Goal: Book appointment/travel/reservation

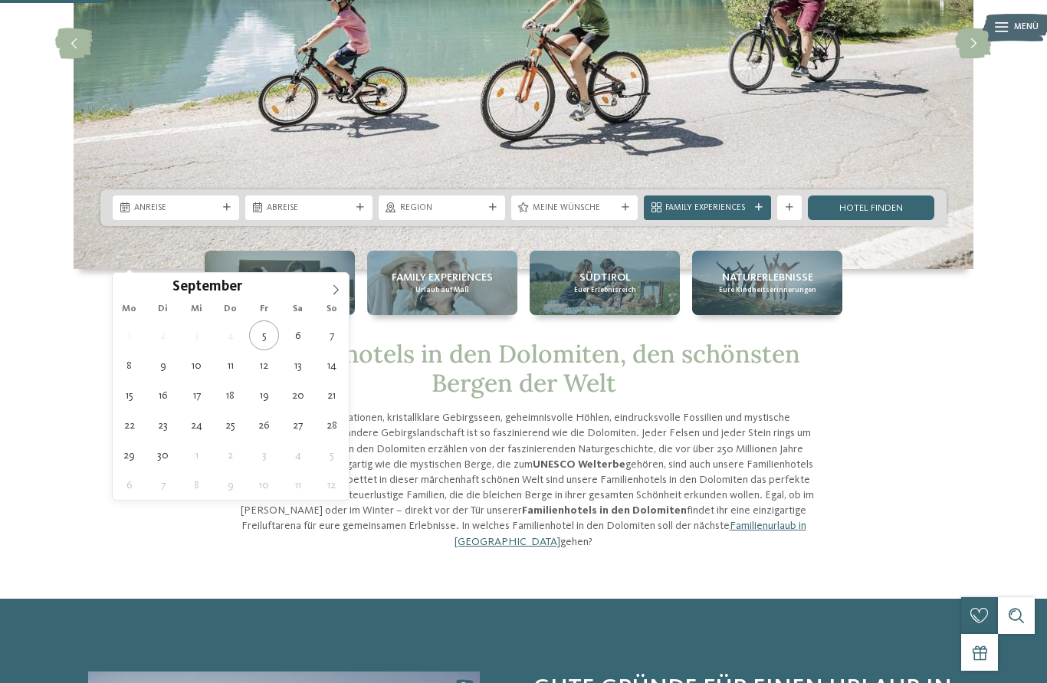
click at [336, 290] on icon at bounding box center [335, 290] width 5 height 10
click at [340, 295] on icon at bounding box center [335, 289] width 11 height 11
click at [336, 294] on icon at bounding box center [335, 289] width 11 height 11
click at [331, 297] on span at bounding box center [336, 286] width 26 height 26
type input "****"
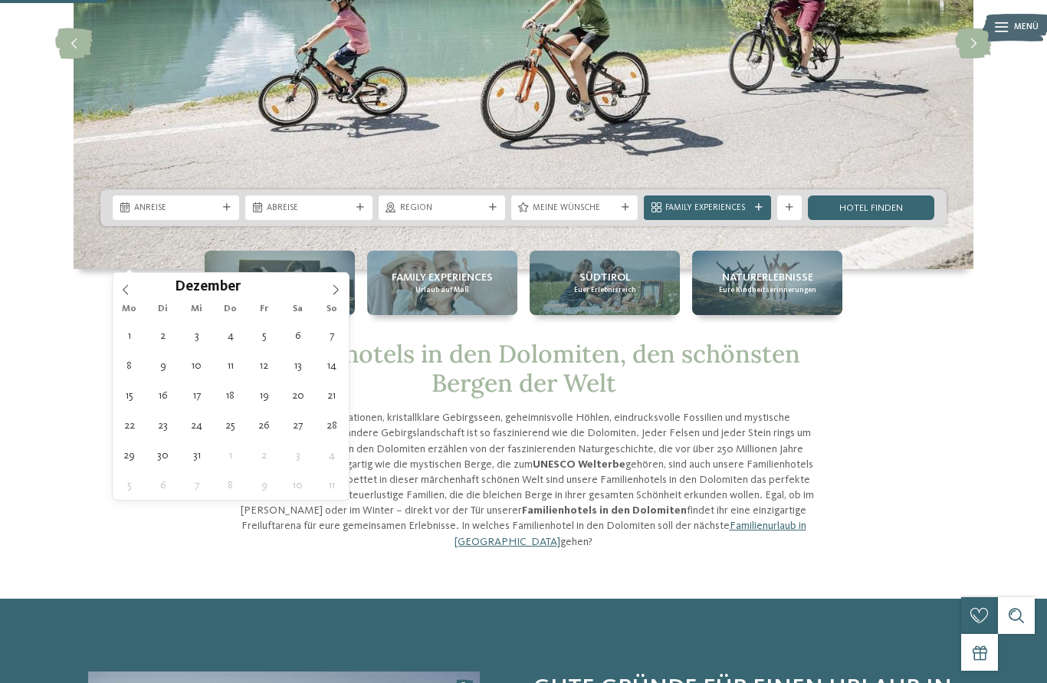
click at [333, 298] on span at bounding box center [336, 286] width 26 height 26
click at [330, 297] on span at bounding box center [336, 286] width 26 height 26
click at [330, 298] on span at bounding box center [336, 286] width 26 height 26
click at [330, 297] on span at bounding box center [336, 286] width 26 height 26
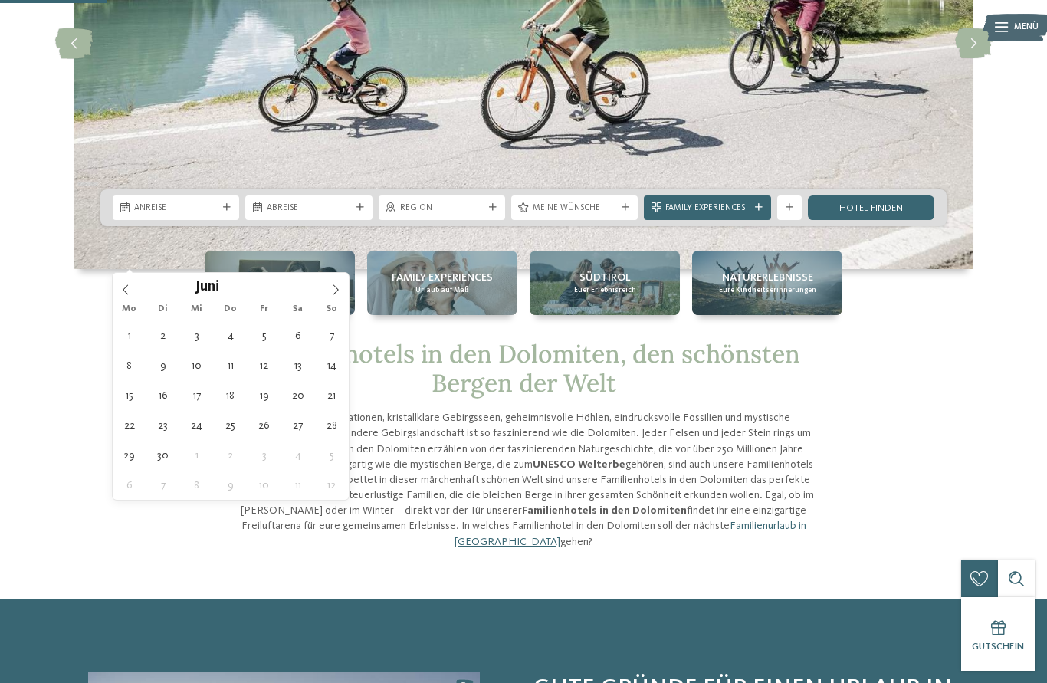
click at [330, 298] on span at bounding box center [336, 286] width 26 height 26
click at [330, 297] on span at bounding box center [336, 286] width 26 height 26
click at [327, 297] on span at bounding box center [336, 286] width 26 height 26
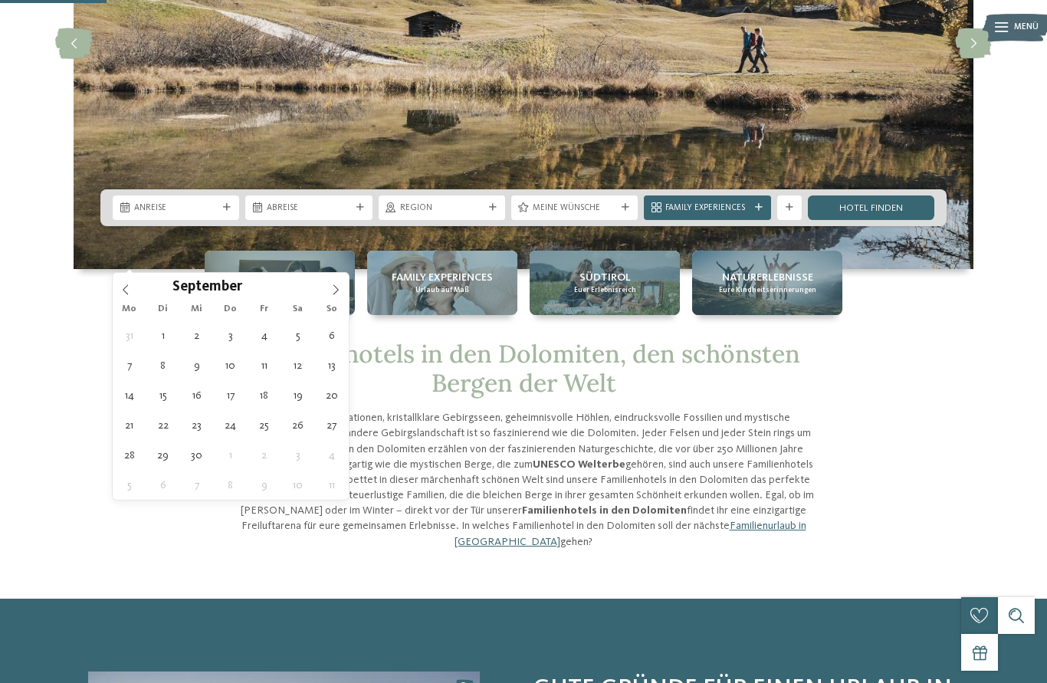
click at [128, 289] on icon at bounding box center [125, 289] width 11 height 11
type div "22.08.2026"
type input "****"
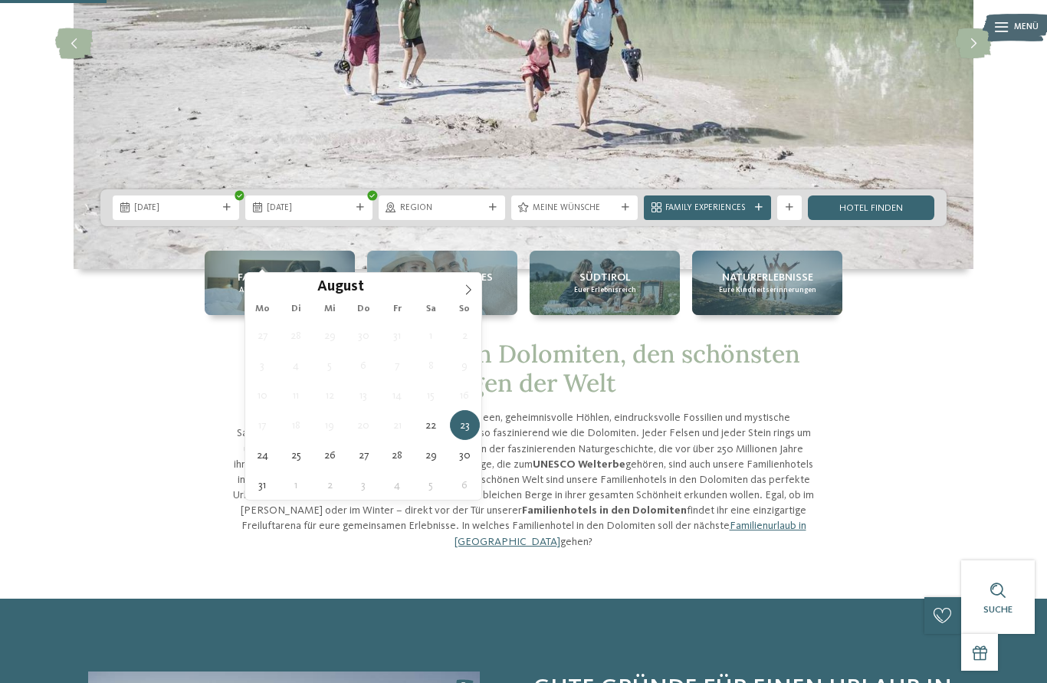
click at [468, 281] on span at bounding box center [468, 286] width 26 height 26
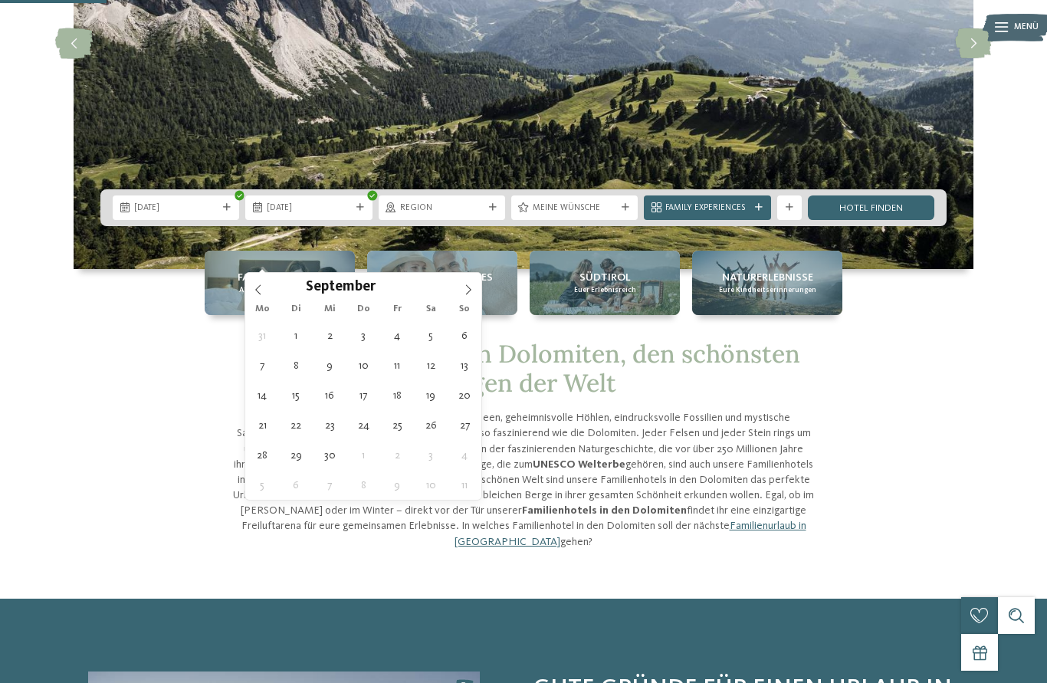
type div "01.09.2026"
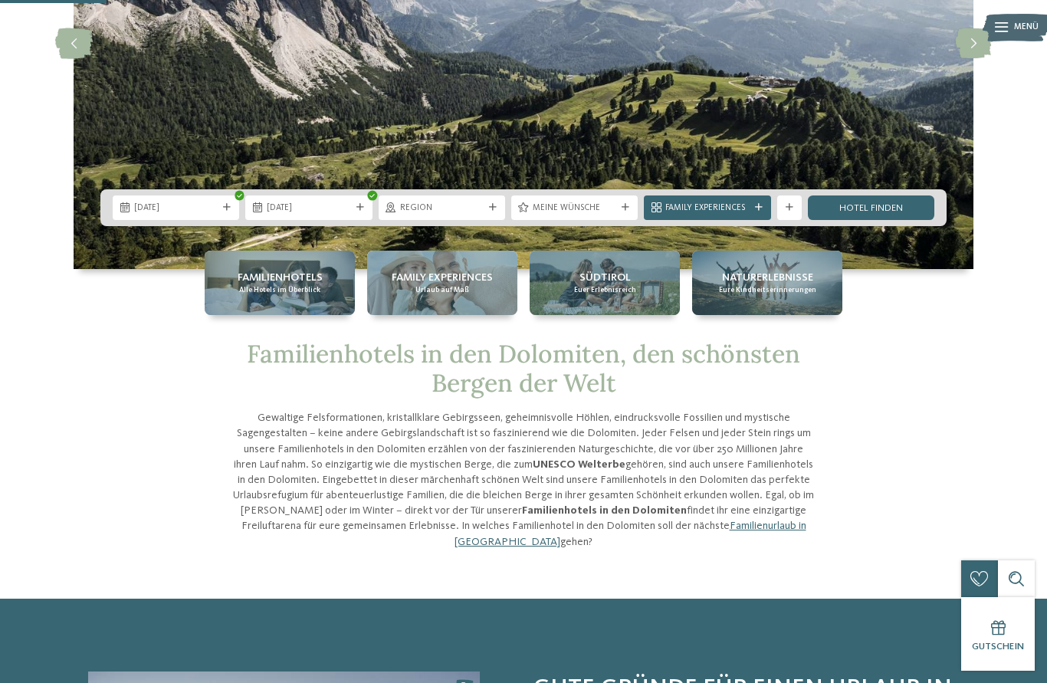
click at [500, 220] on div "Region" at bounding box center [442, 207] width 126 height 25
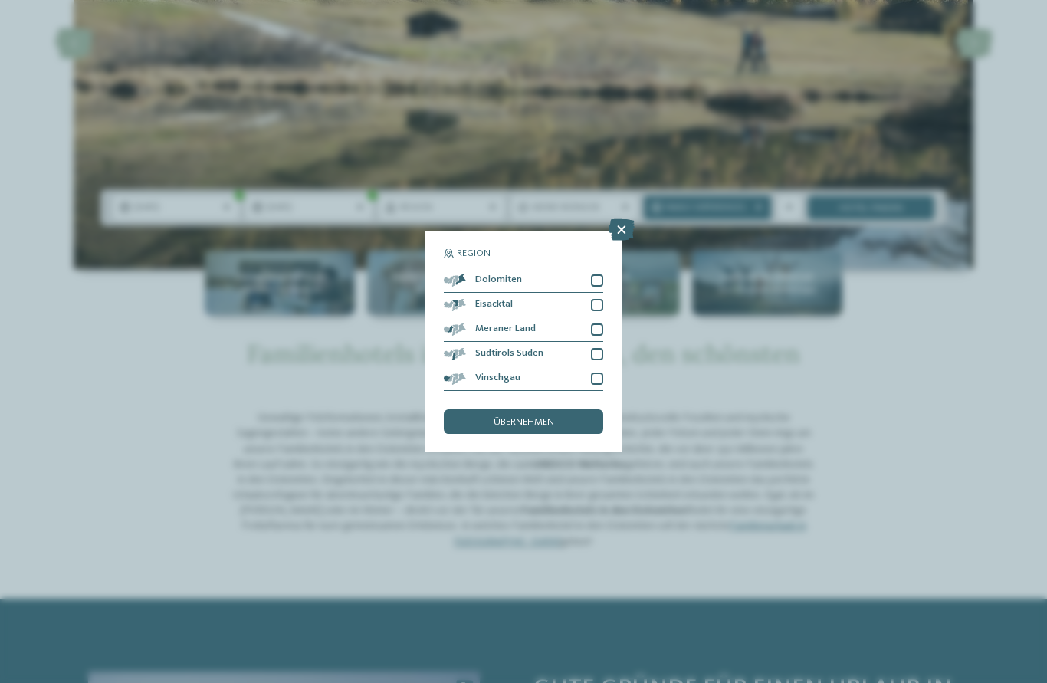
click at [599, 274] on div at bounding box center [597, 280] width 12 height 12
click at [524, 418] on span "übernehmen" at bounding box center [524, 423] width 61 height 10
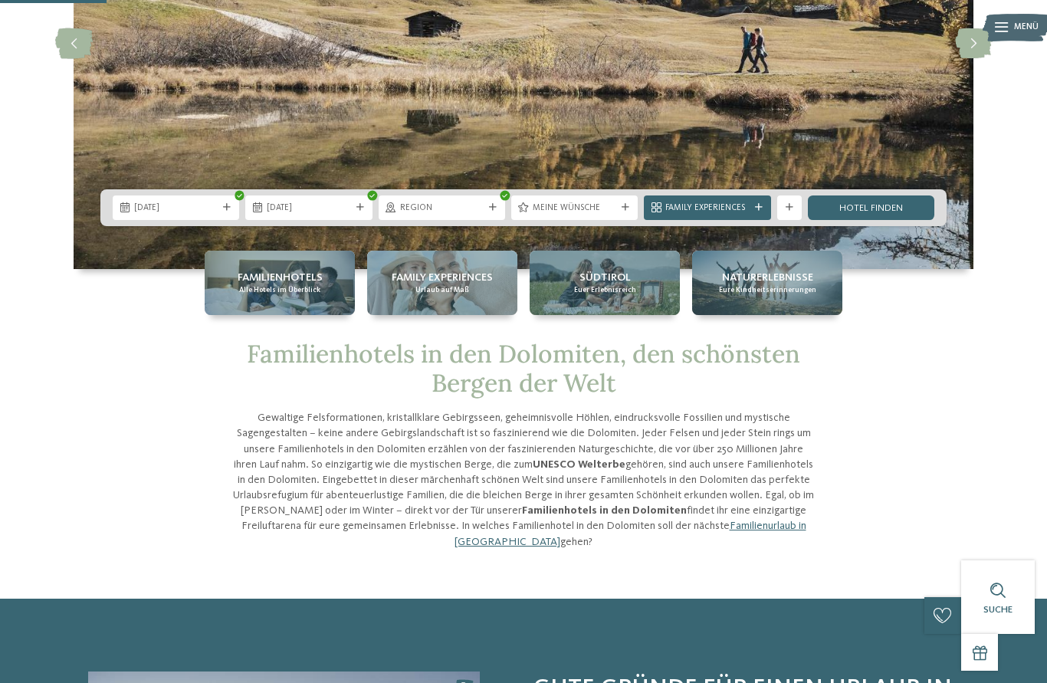
click at [622, 220] on div "Meine Wünsche" at bounding box center [574, 207] width 126 height 25
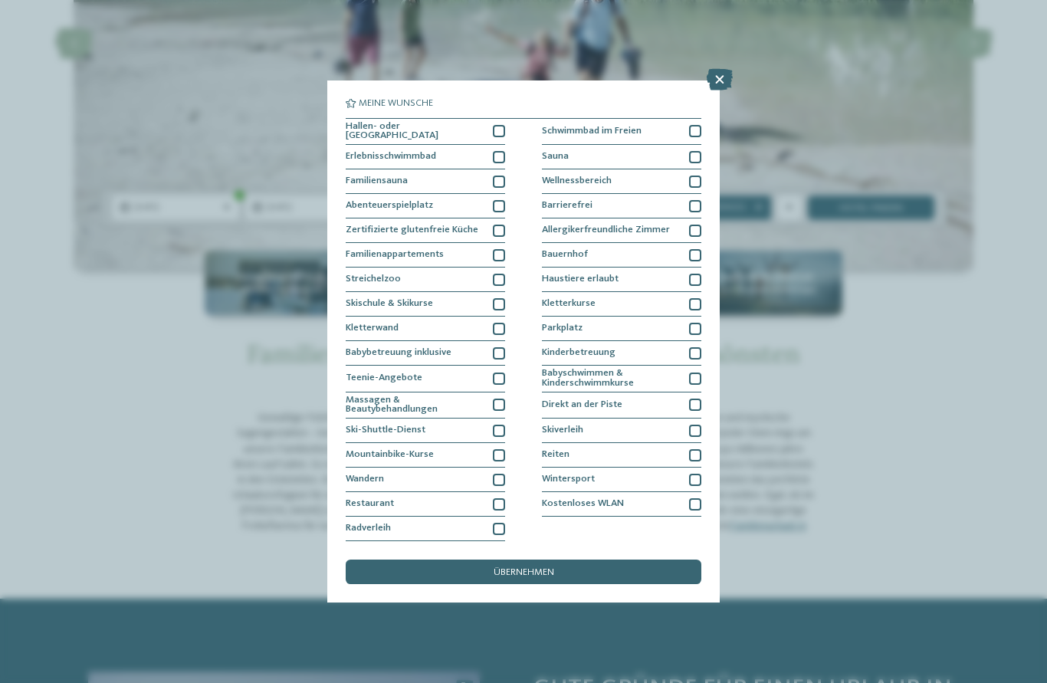
click at [499, 125] on div at bounding box center [499, 131] width 12 height 12
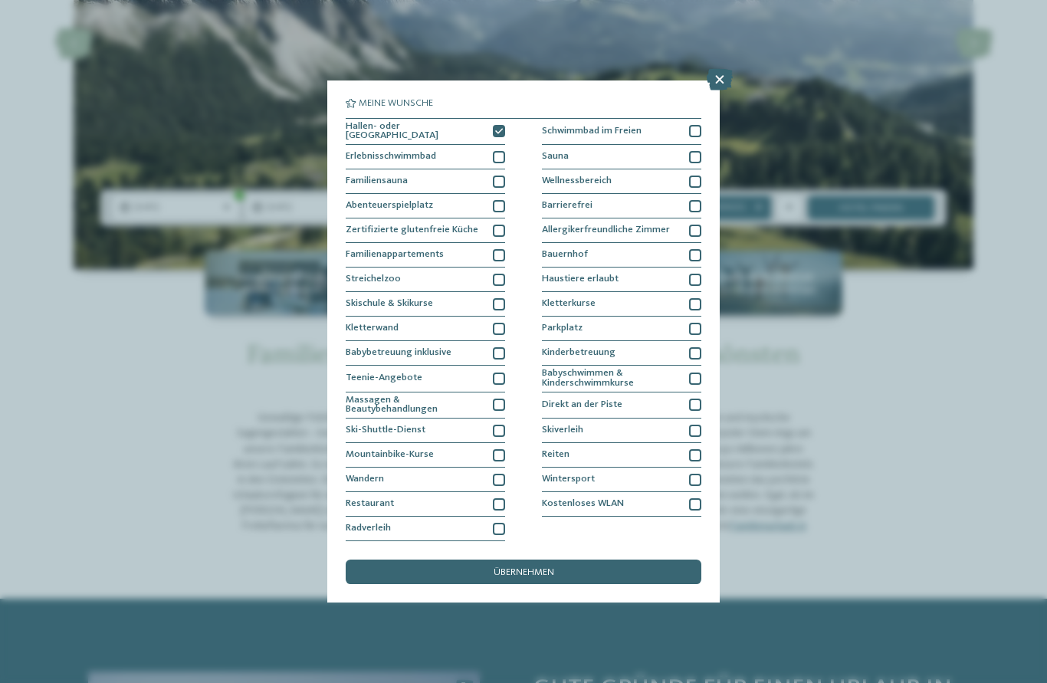
click at [693, 151] on div at bounding box center [695, 157] width 12 height 12
click at [691, 176] on div at bounding box center [695, 182] width 12 height 12
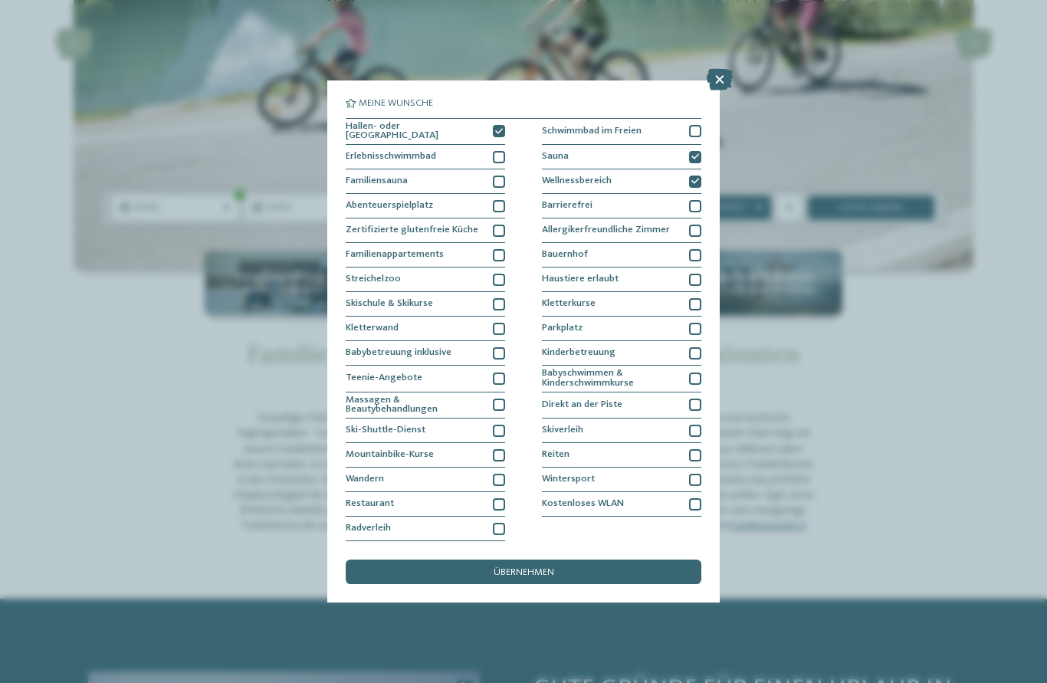
click at [494, 151] on div at bounding box center [499, 157] width 12 height 12
click at [502, 176] on div at bounding box center [499, 182] width 12 height 12
click at [494, 200] on div at bounding box center [499, 206] width 12 height 12
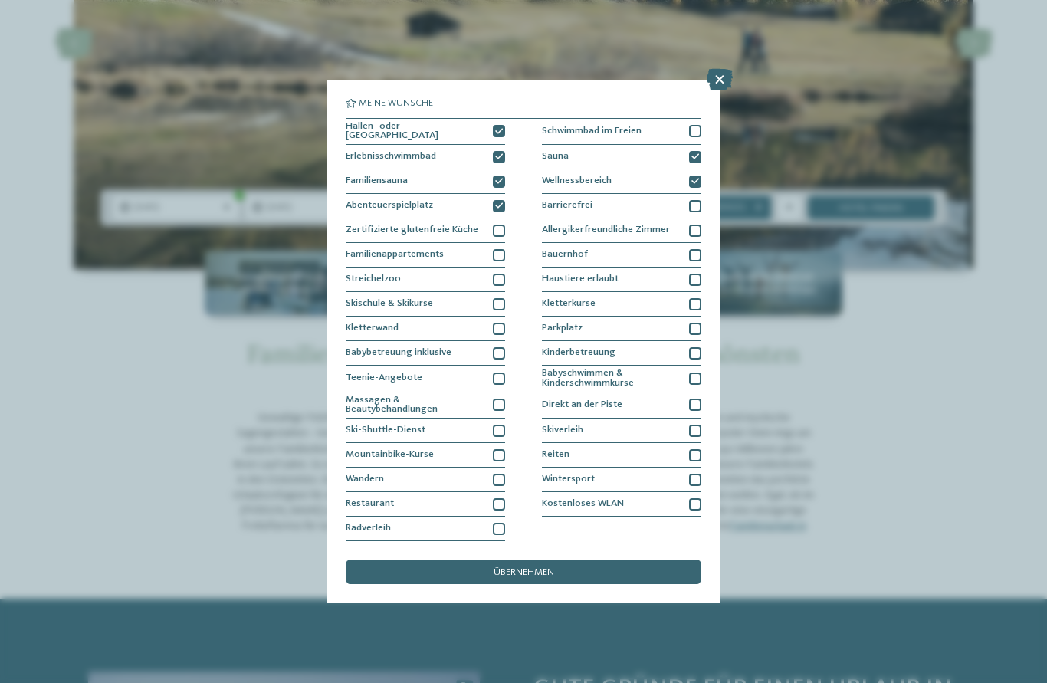
click at [494, 200] on div at bounding box center [499, 206] width 12 height 12
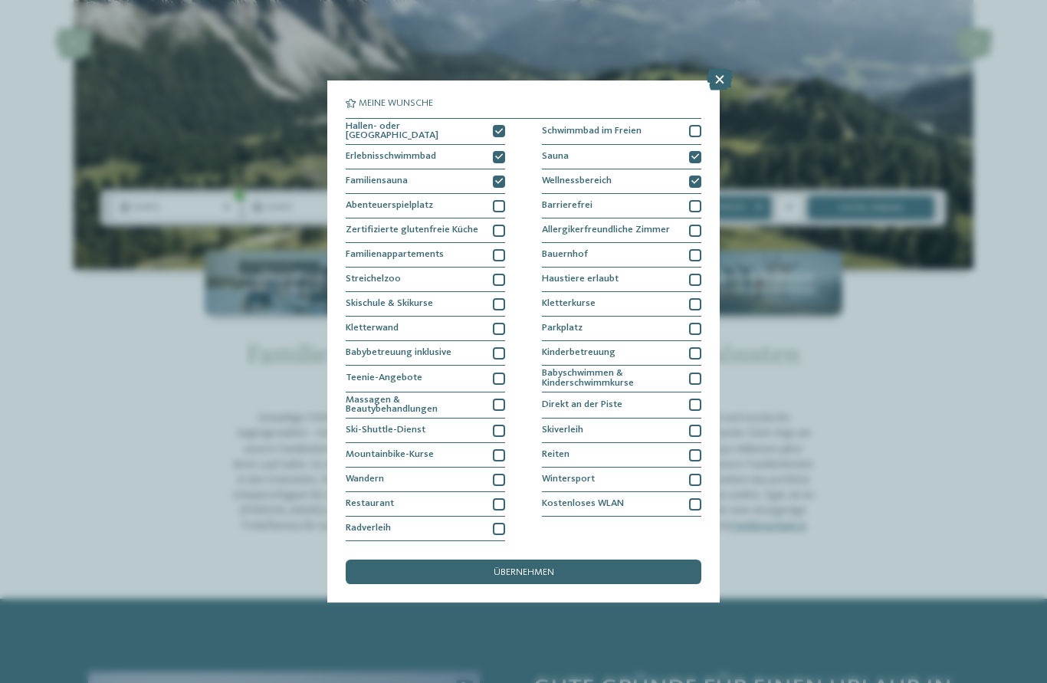
click at [497, 372] on div at bounding box center [499, 378] width 12 height 12
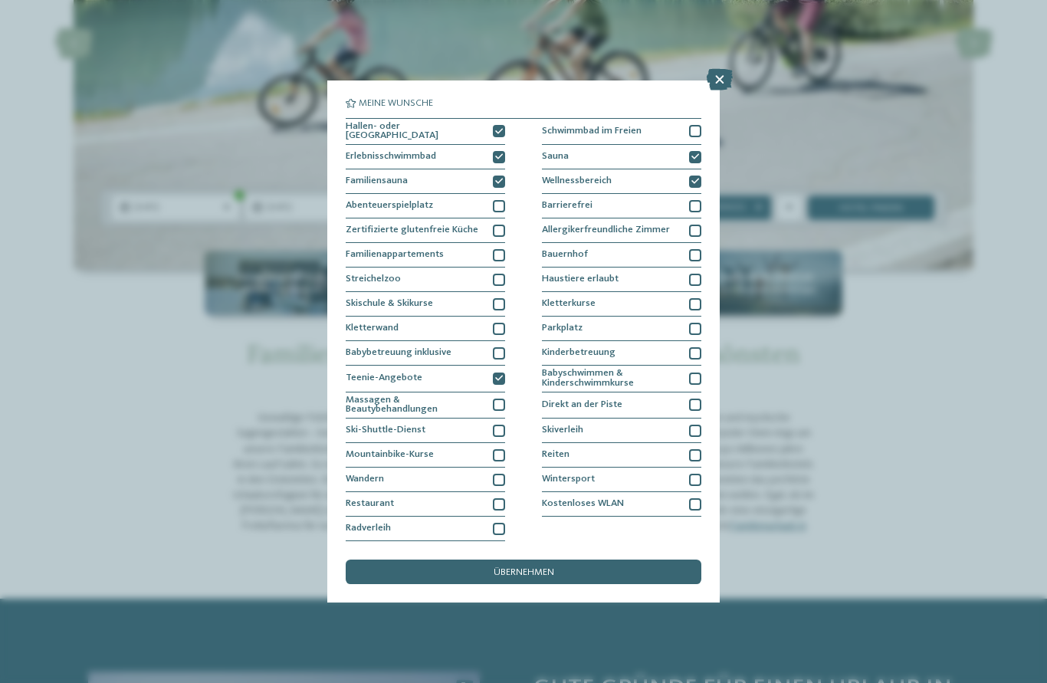
click at [513, 568] on span "übernehmen" at bounding box center [524, 573] width 61 height 10
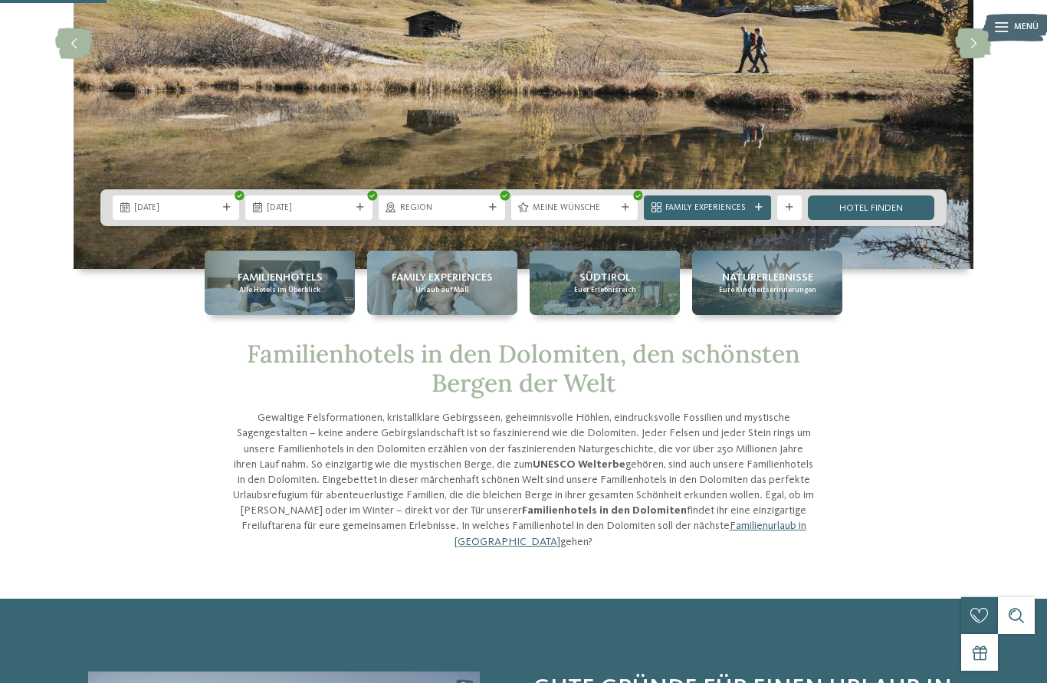
click at [756, 212] on icon at bounding box center [759, 208] width 8 height 8
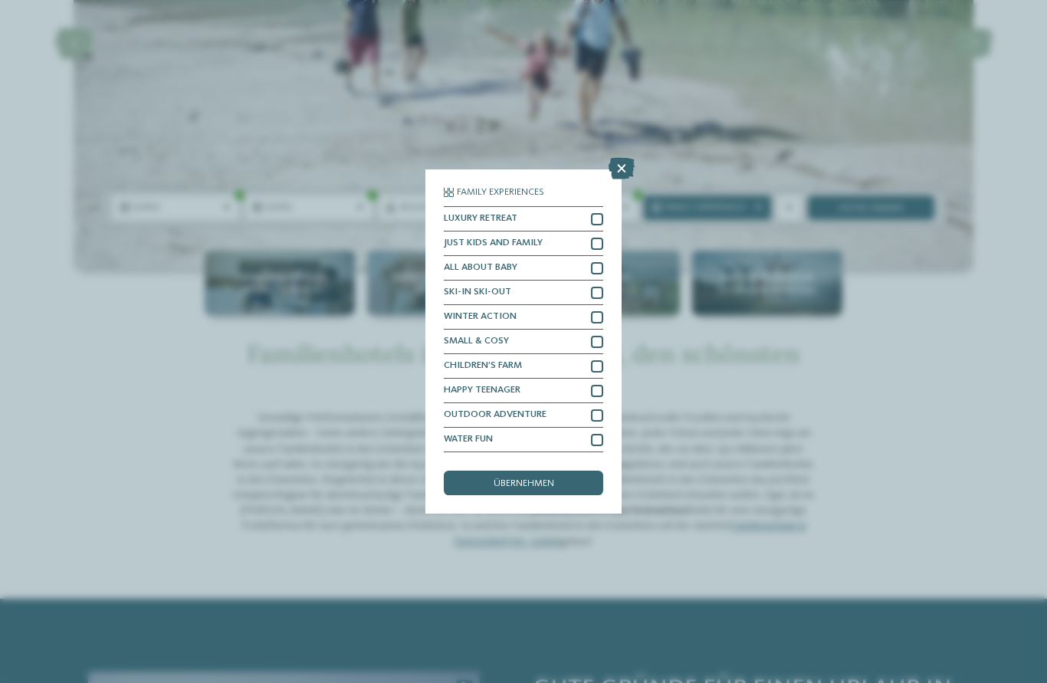
click at [540, 479] on span "übernehmen" at bounding box center [524, 484] width 61 height 10
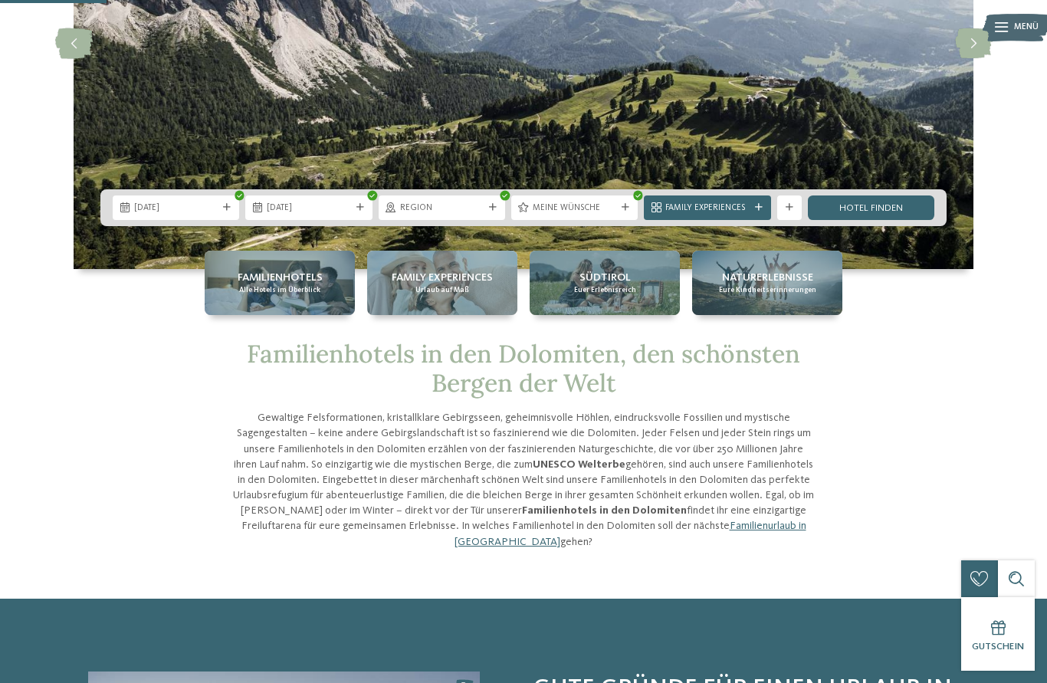
click at [847, 220] on link "Hotel finden" at bounding box center [871, 207] width 126 height 25
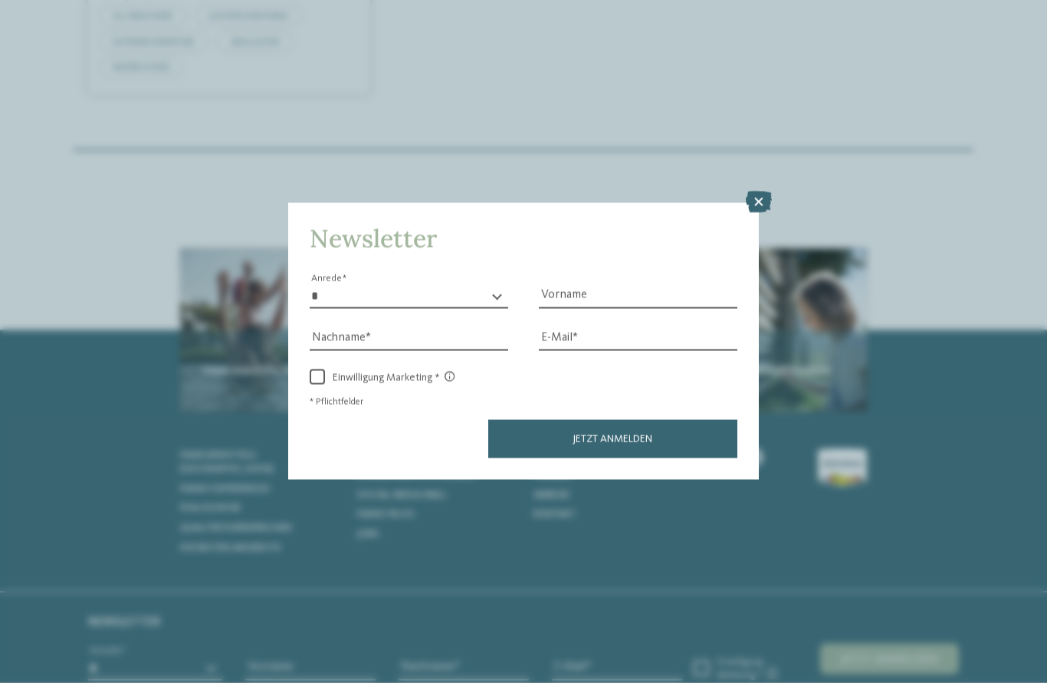
scroll to position [746, 0]
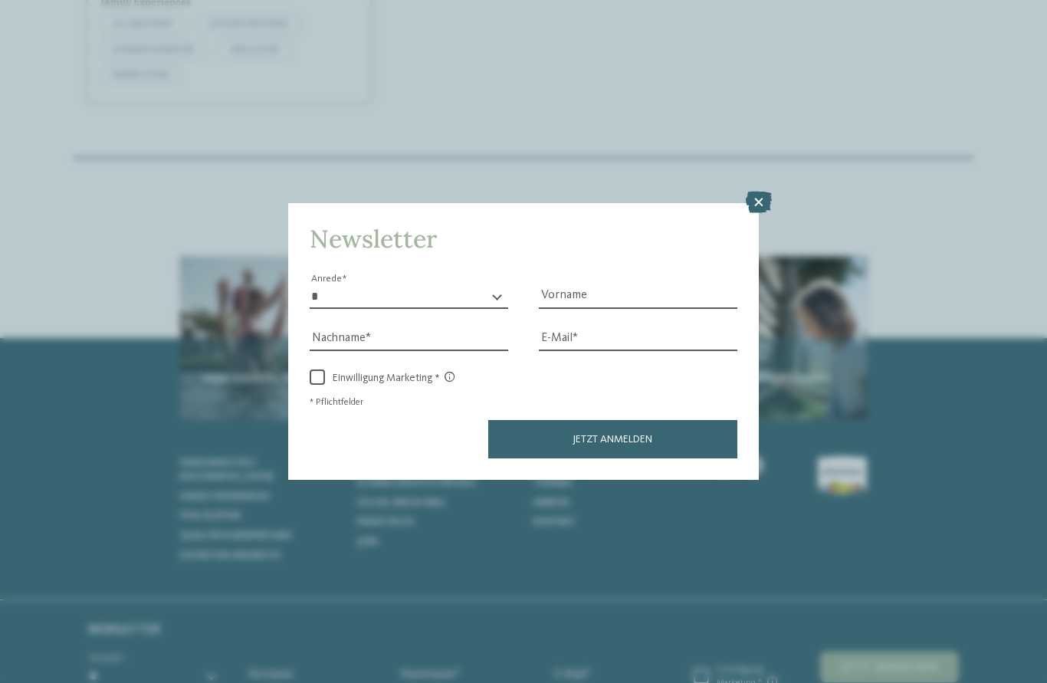
click at [759, 192] on icon at bounding box center [759, 202] width 26 height 21
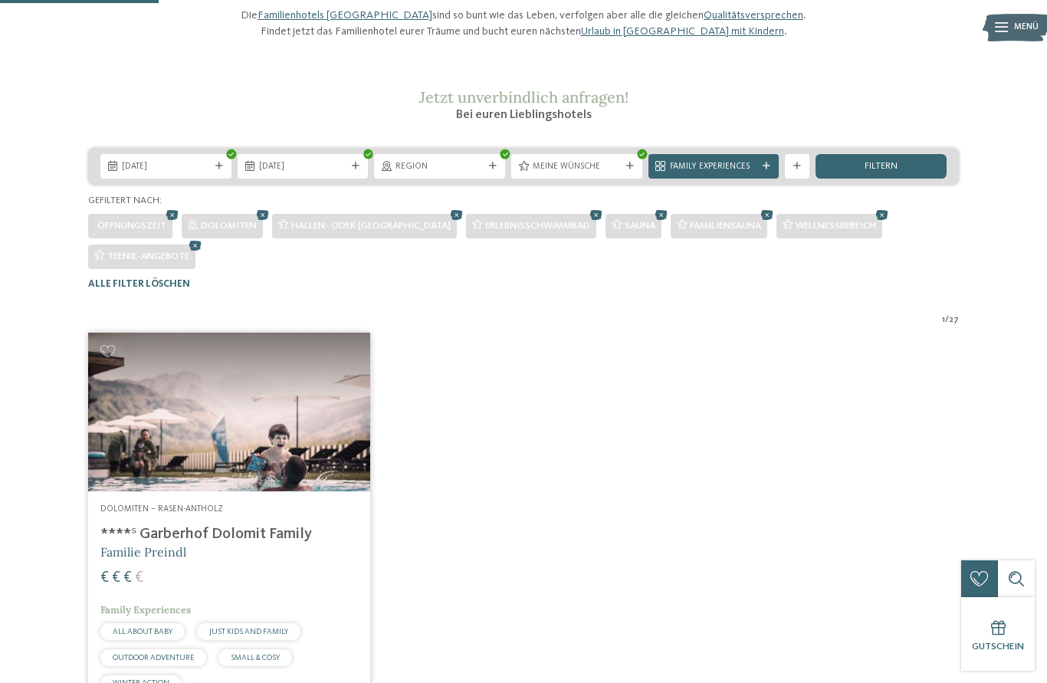
scroll to position [136, 0]
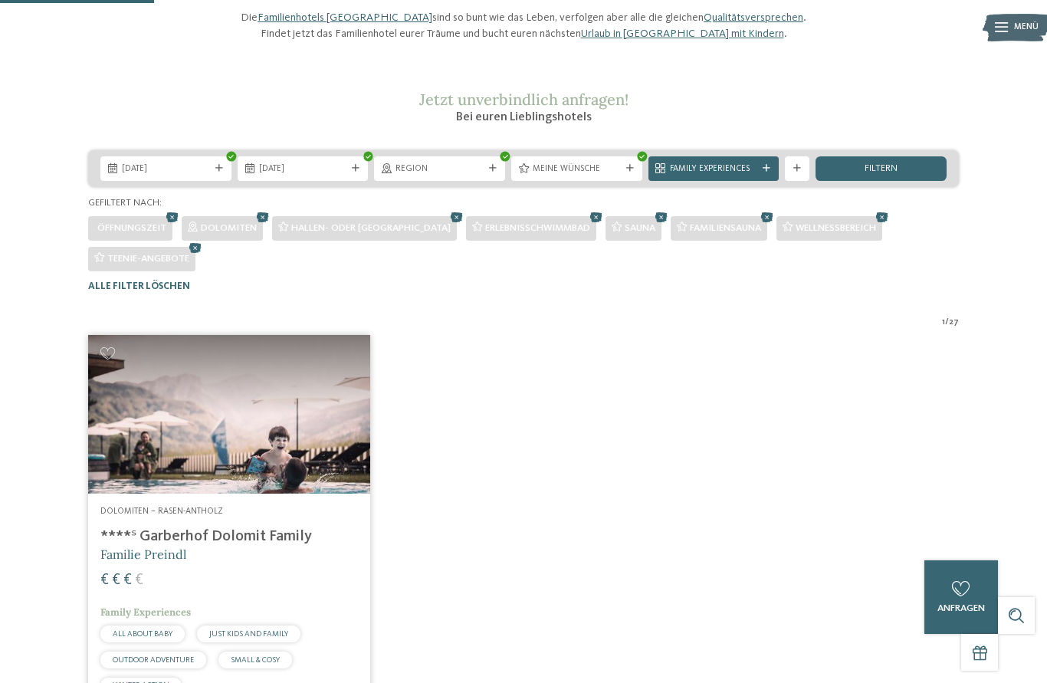
click at [587, 225] on icon at bounding box center [596, 217] width 18 height 16
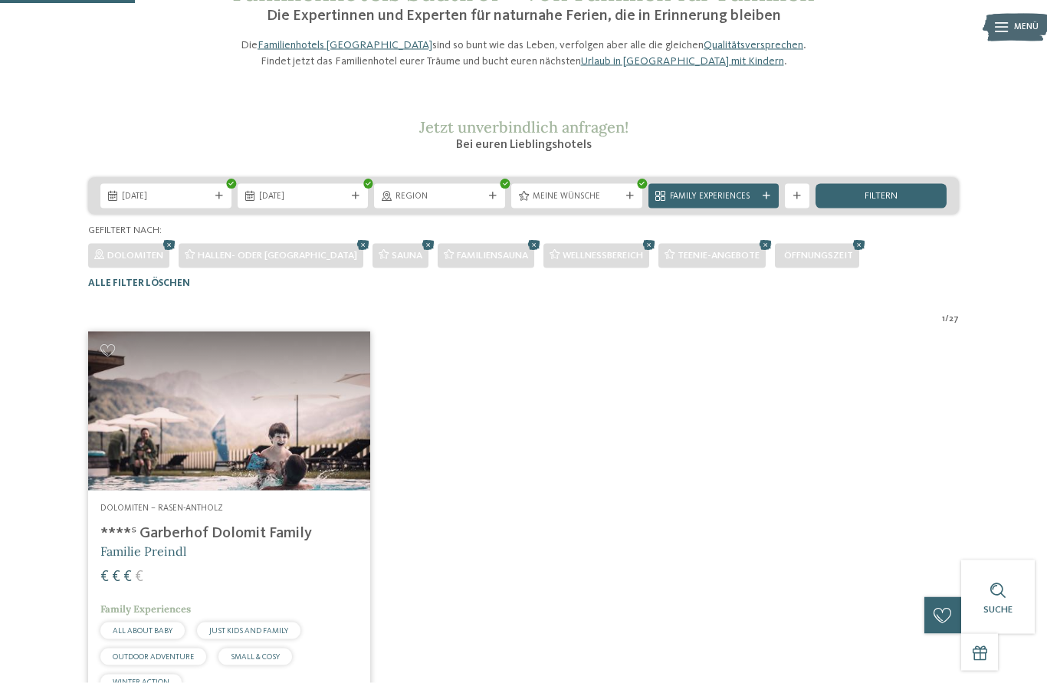
scroll to position [0, 0]
